Goal: Task Accomplishment & Management: Manage account settings

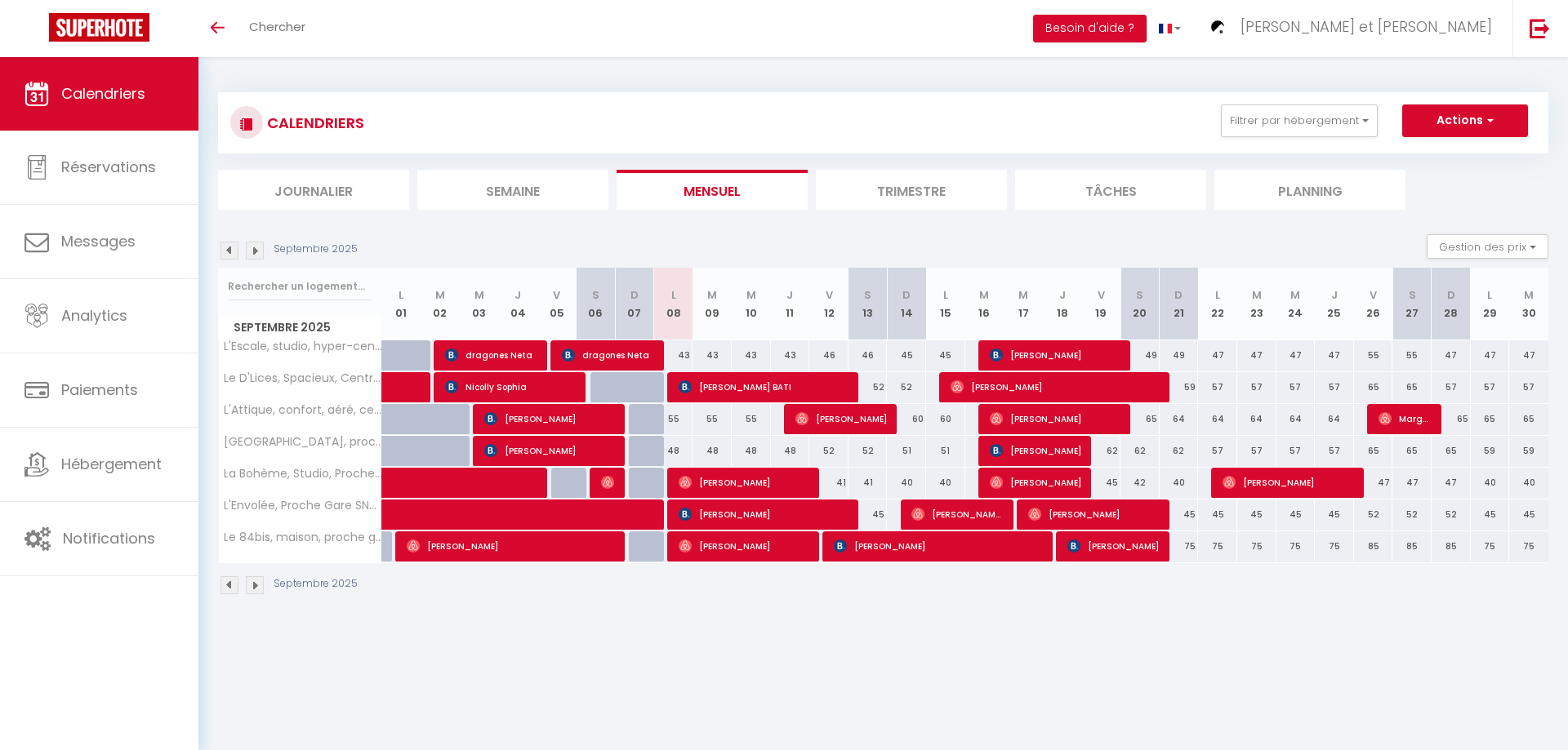
select select
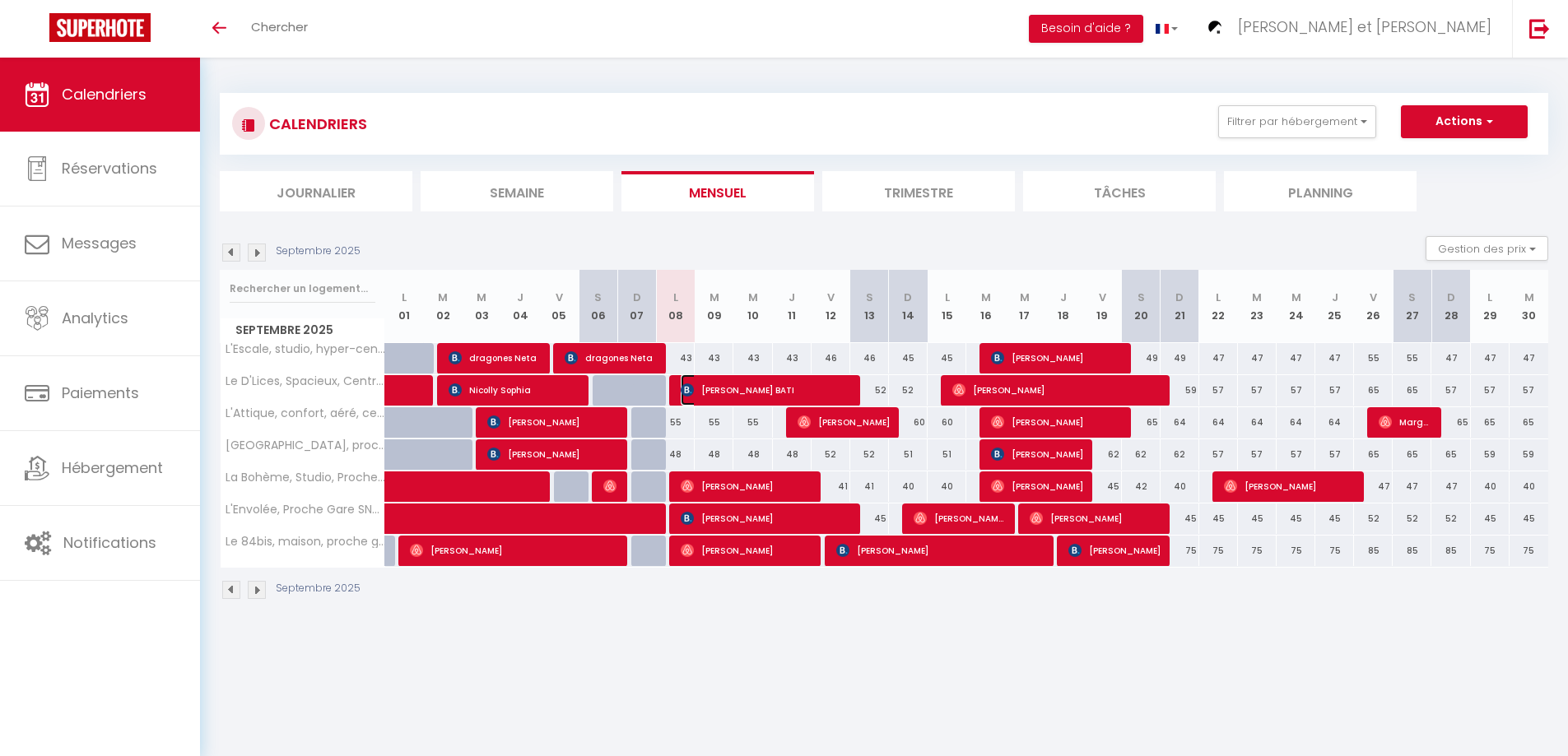
click at [766, 389] on span "[PERSON_NAME] BATI" at bounding box center [766, 390] width 171 height 32
select select "OK"
select select "0"
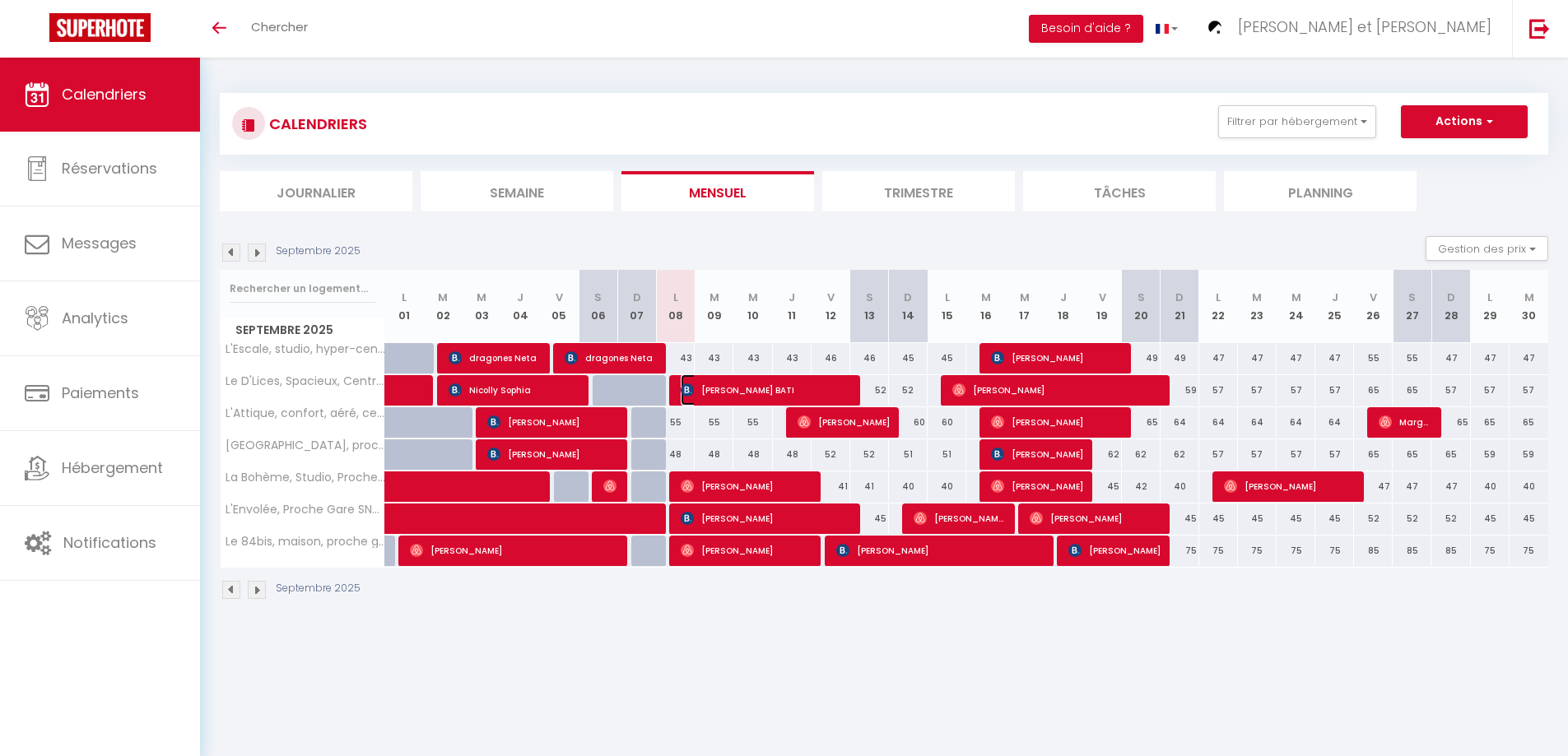
select select "1"
select select
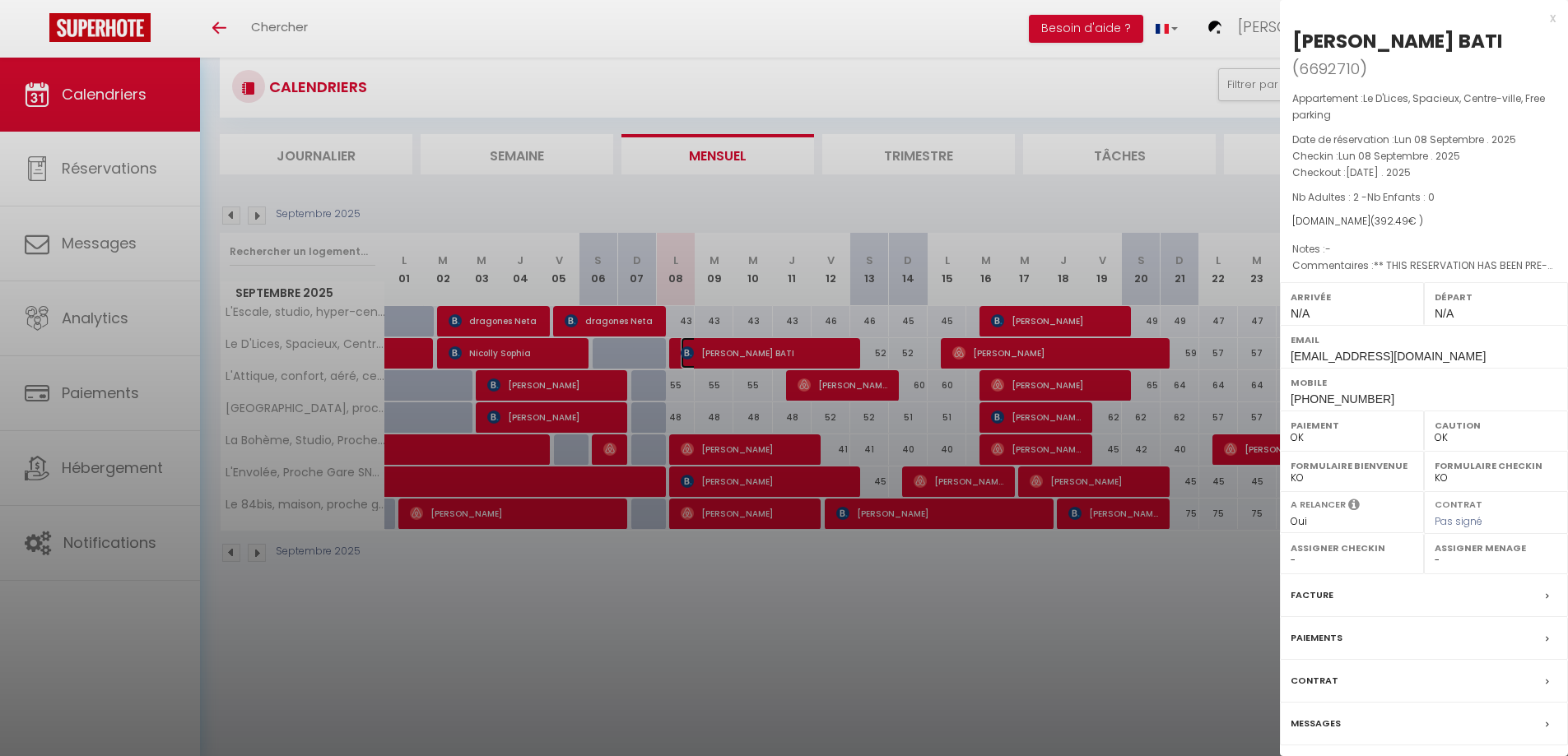
scroll to position [58, 0]
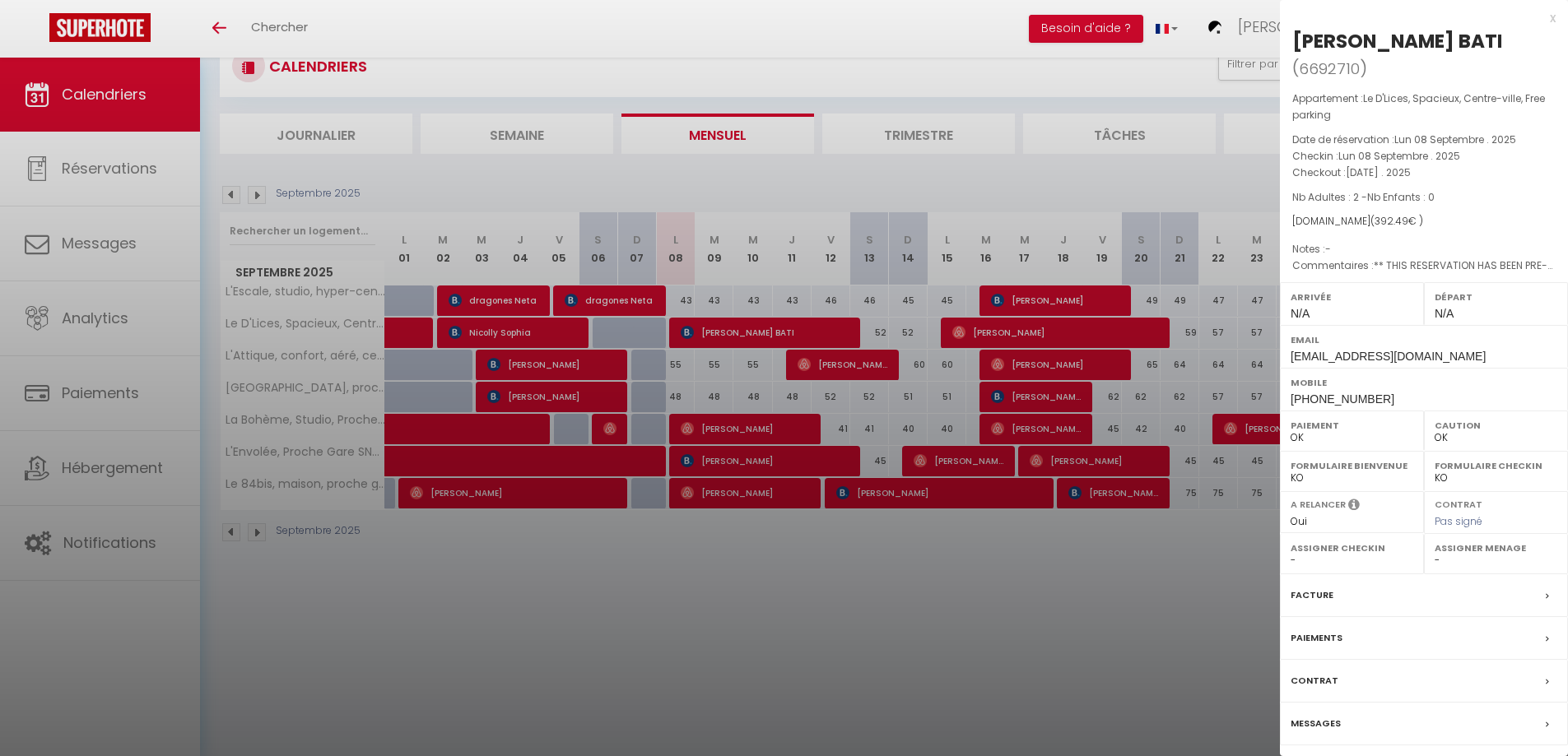
click at [1453, 539] on label "Assigner Menage" at bounding box center [1496, 548] width 123 height 16
click at [1443, 539] on label "Assigner Menage" at bounding box center [1496, 548] width 123 height 16
click at [1207, 600] on div at bounding box center [784, 378] width 1568 height 756
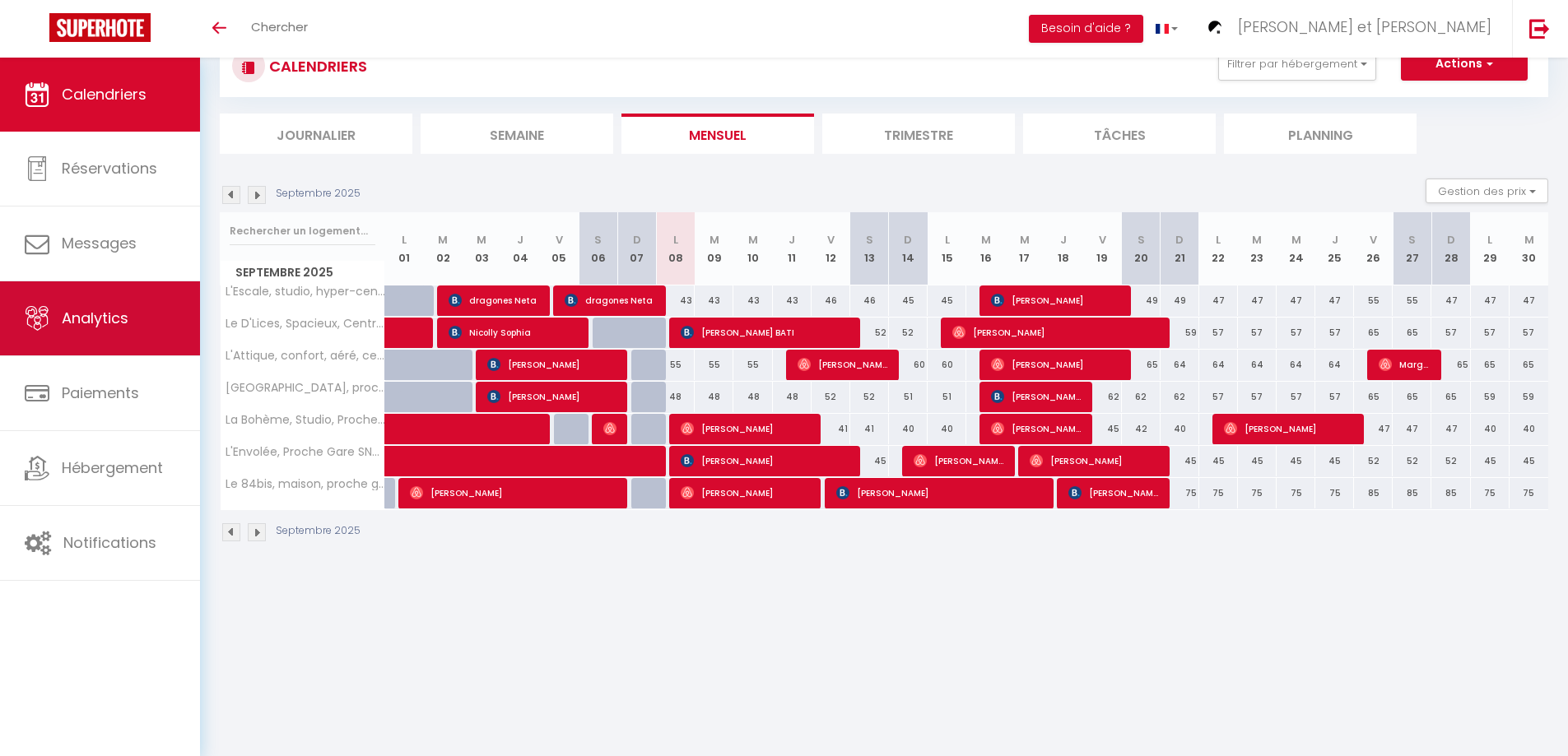
click at [116, 316] on span "Analytics" at bounding box center [95, 318] width 67 height 21
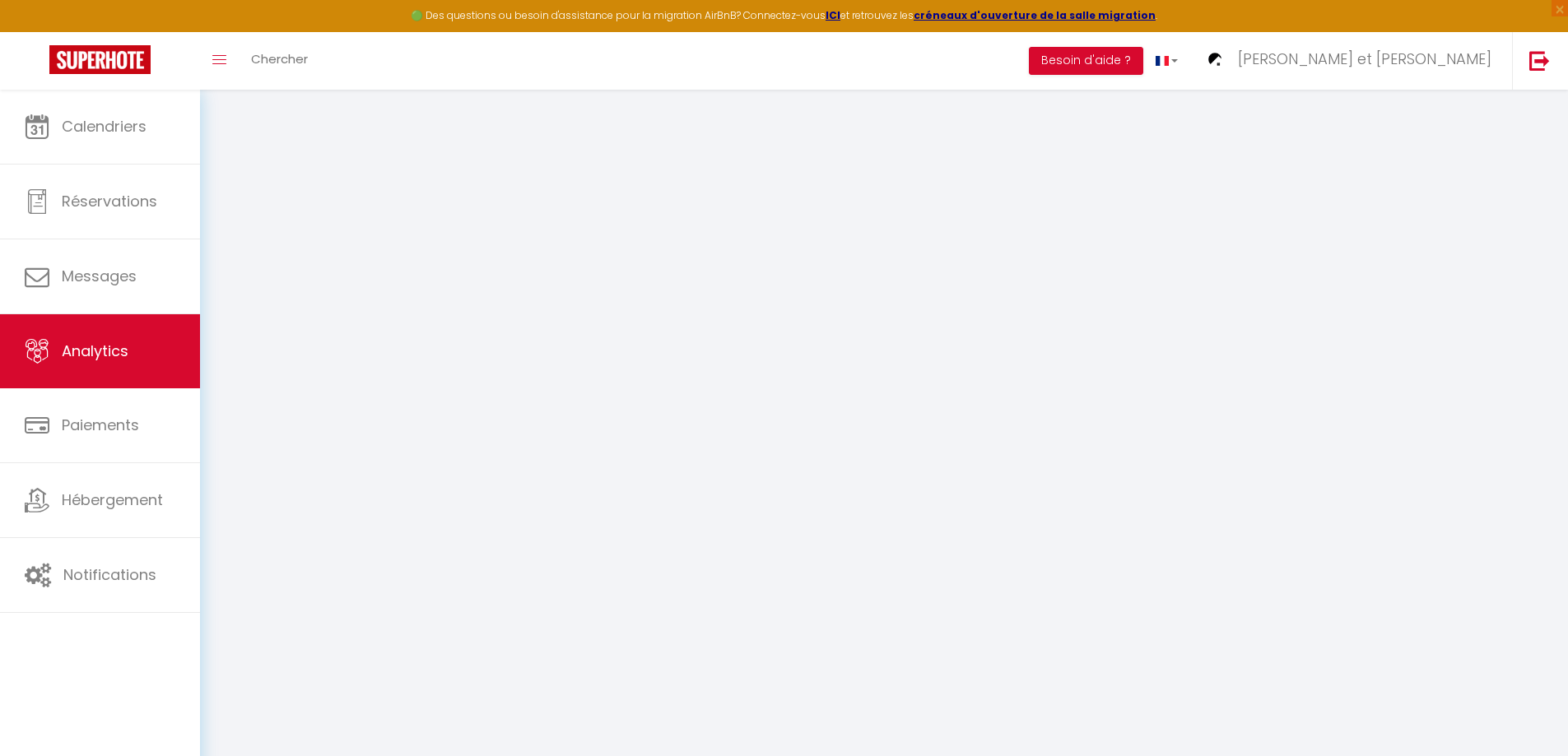
select select "2025"
select select "9"
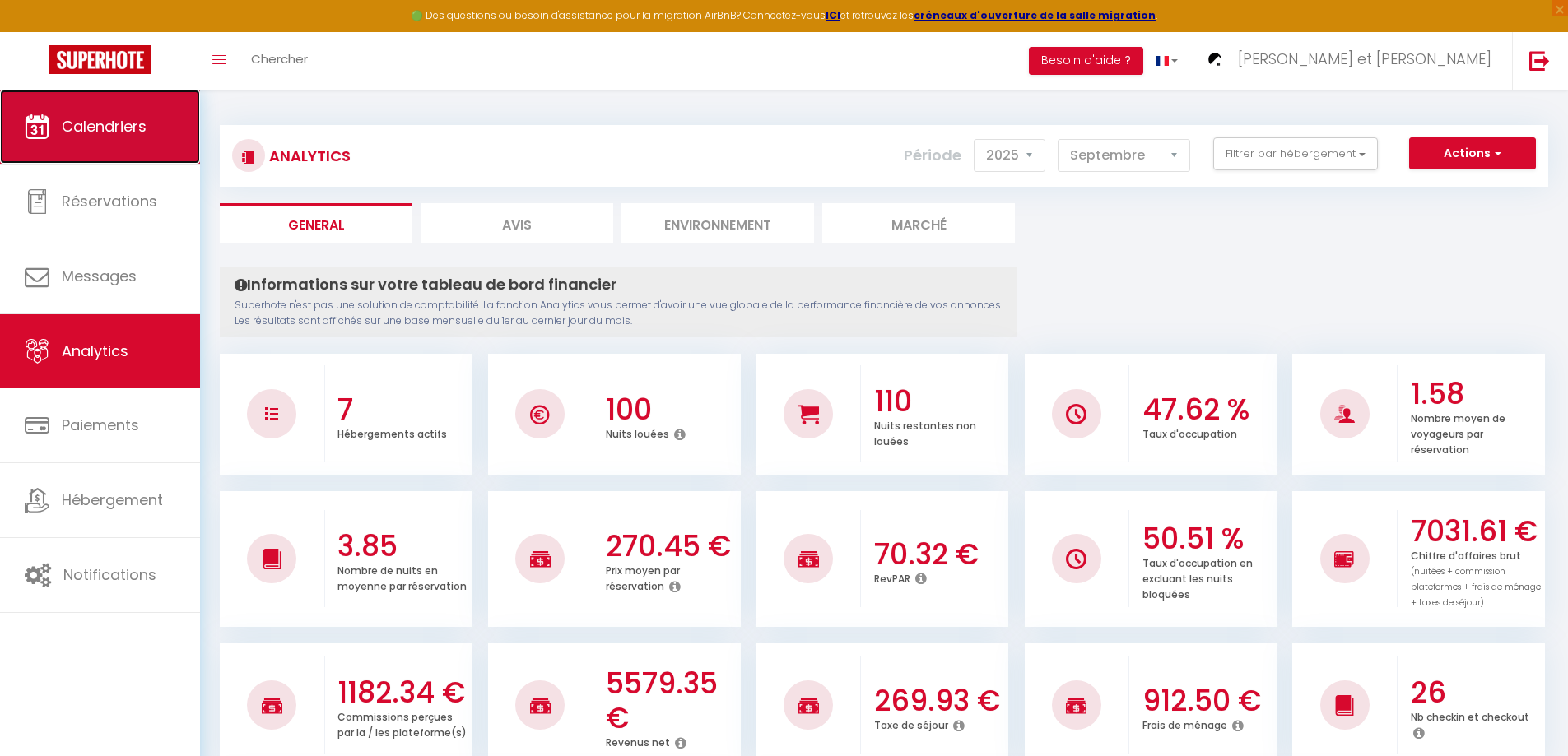
click at [117, 118] on span "Calendriers" at bounding box center [104, 126] width 85 height 21
